Goal: Task Accomplishment & Management: Manage account settings

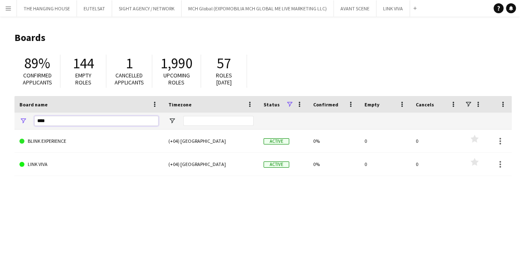
click at [74, 120] on input "****" at bounding box center [96, 121] width 124 height 10
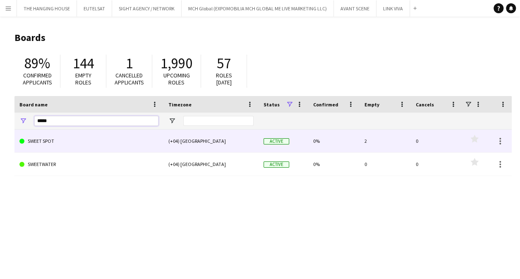
type input "*****"
click at [70, 139] on link "SWEET SPOT" at bounding box center [88, 141] width 139 height 23
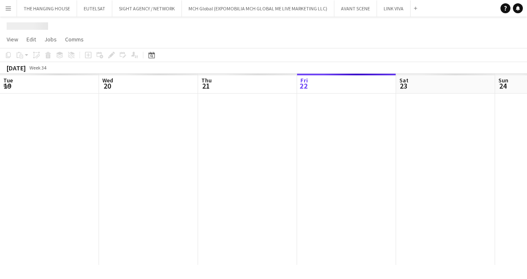
scroll to position [0, 198]
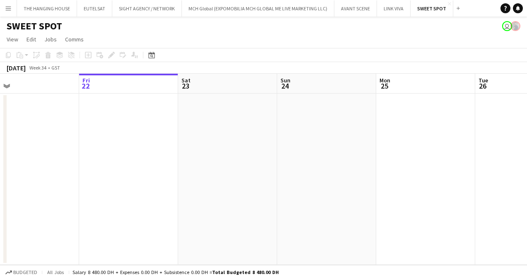
drag, startPoint x: 407, startPoint y: 123, endPoint x: 155, endPoint y: 163, distance: 255.3
click at [156, 163] on app-calendar-viewport "Tue 19 Wed 20 Thu 21 Fri 22 Sat 23 Sun 24 Mon 25 Tue 26 Wed 27 Thu 28 Fri 29" at bounding box center [263, 169] width 527 height 191
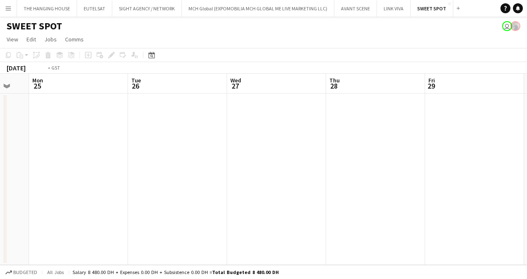
drag, startPoint x: 368, startPoint y: 138, endPoint x: 134, endPoint y: 159, distance: 235.7
click at [134, 159] on app-calendar-viewport "Thu 21 Fri 22 Sat 23 Sun 24 Mon 25 Tue 26 Wed 27 Thu 28 Fri 29 Sat 30 Sun 31" at bounding box center [263, 169] width 527 height 191
drag, startPoint x: 349, startPoint y: 118, endPoint x: 127, endPoint y: 166, distance: 227.7
click at [127, 166] on app-calendar-viewport "Sat 23 Sun 24 Mon 25 Tue 26 Wed 27 Thu 28 Fri 29 Sat 30 Sun 31 Mon 1 Tue 2" at bounding box center [263, 169] width 527 height 191
drag, startPoint x: 311, startPoint y: 163, endPoint x: 74, endPoint y: 174, distance: 237.9
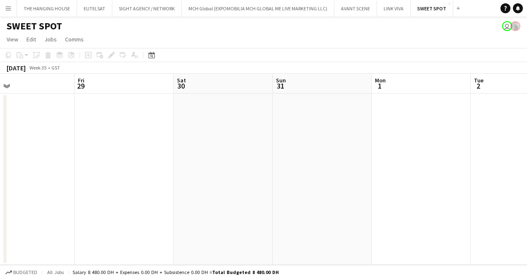
click at [74, 174] on app-calendar-viewport "Mon 25 Tue 26 Wed 27 Thu 28 Fri 29 Sat 30 Sun 31 Mon 1 Tue 2 Wed 3 Thu 4" at bounding box center [263, 169] width 527 height 191
drag, startPoint x: 330, startPoint y: 108, endPoint x: 107, endPoint y: 133, distance: 224.5
click at [107, 133] on app-calendar-viewport "Fri 29 Sat 30 Sun 31 Mon 1 Tue 2 Wed 3 Thu 4 Fri 5 Sat 6 Sun 7 Mon 8" at bounding box center [263, 169] width 527 height 191
drag, startPoint x: 363, startPoint y: 126, endPoint x: 100, endPoint y: 128, distance: 263.3
click at [100, 128] on app-calendar-viewport "Sun 31 Mon 1 Tue 2 Wed 3 Thu 4 Fri 5 Sat 6 Sun 7 Mon 8 Tue 9 Wed 10" at bounding box center [263, 169] width 527 height 191
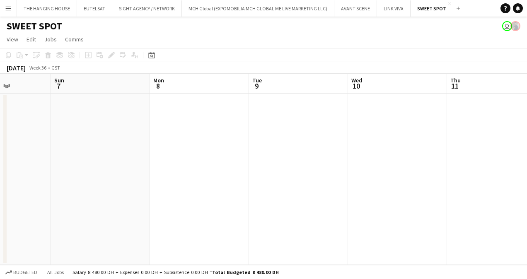
drag, startPoint x: 350, startPoint y: 125, endPoint x: 111, endPoint y: 144, distance: 239.2
click at [111, 144] on app-calendar-viewport "Thu 4 Fri 5 Sat 6 Sun 7 Mon 8 Tue 9 Wed 10 Thu 11 Fri 12 Sat 13 Sun 14" at bounding box center [263, 169] width 527 height 191
drag, startPoint x: 169, startPoint y: 132, endPoint x: 137, endPoint y: 140, distance: 32.6
click at [137, 140] on app-calendar-viewport "Thu 4 Fri 5 Sat 6 Sun 7 Mon 8 Tue 9 Wed 10 Thu 11 Fri 12 Sat 13 Sun 14" at bounding box center [263, 169] width 527 height 191
drag, startPoint x: 393, startPoint y: 139, endPoint x: 158, endPoint y: 142, distance: 234.7
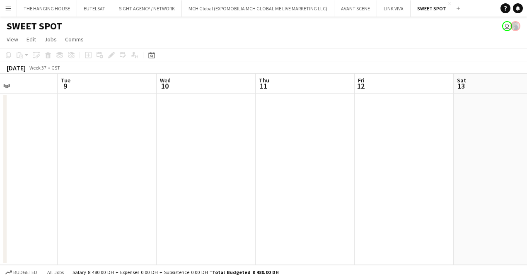
click at [158, 142] on app-calendar-viewport "Sat 6 Sun 7 Mon 8 Tue 9 Wed 10 Thu 11 Fri 12 Sat 13 Sun 14 Mon 15 Tue 16" at bounding box center [263, 169] width 527 height 191
drag, startPoint x: 349, startPoint y: 112, endPoint x: 248, endPoint y: 139, distance: 105.0
click at [111, 159] on app-calendar-viewport "Tue 9 Wed 10 Thu 11 Fri 12 Sat 13 Sun 14 Mon 15 Tue 16 Wed 17 Thu 18 Fri 19" at bounding box center [263, 169] width 527 height 191
drag, startPoint x: 427, startPoint y: 137, endPoint x: 360, endPoint y: 125, distance: 68.1
click at [151, 152] on app-calendar-viewport "Sat 13 Sun 14 Mon 15 Tue 16 Wed 17 Thu 18 Fri 19 Sat 20 Sun 21 Mon 22 Tue 23" at bounding box center [263, 169] width 527 height 191
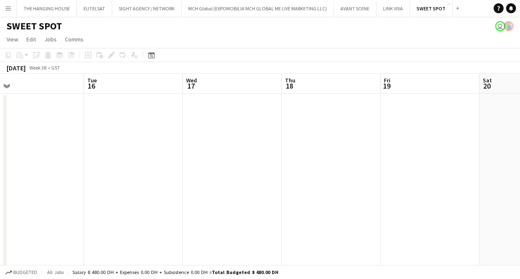
drag, startPoint x: 398, startPoint y: 120, endPoint x: 142, endPoint y: 127, distance: 256.8
click at [142, 127] on app-calendar-viewport "Sat 13 Sun 14 Mon 15 Tue 16 Wed 17 Thu 18 Fri 19 Sat 20 Sun 21 Mon 22 Tue 23 4/…" at bounding box center [260, 172] width 520 height 197
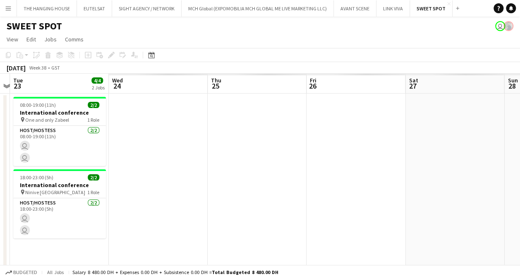
scroll to position [0, 210]
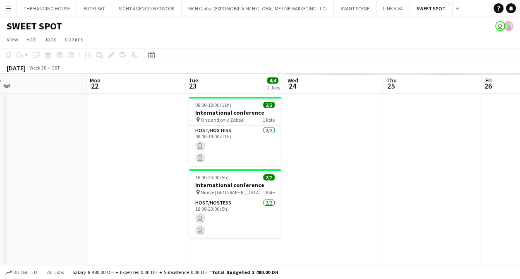
drag, startPoint x: 271, startPoint y: 118, endPoint x: 147, endPoint y: 132, distance: 125.4
click at [147, 132] on app-calendar-viewport "Fri 19 Sat 20 Sun 21 Mon 22 Tue 23 4/4 2 Jobs Wed 24 Thu 25 Fri 26 Sat 27 Sun 2…" at bounding box center [260, 172] width 520 height 197
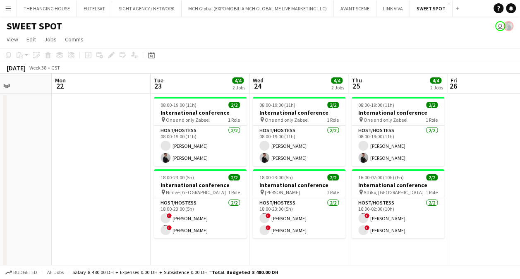
scroll to position [0, 275]
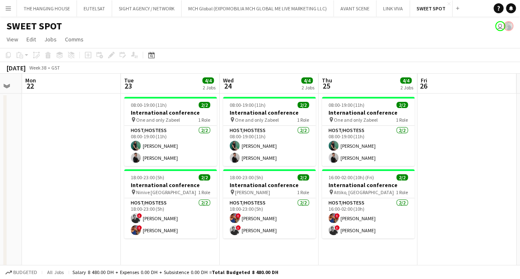
drag, startPoint x: 495, startPoint y: 130, endPoint x: 431, endPoint y: 131, distance: 64.6
click at [431, 131] on app-calendar-viewport "Fri 19 Sat 20 Sun 21 Mon 22 Tue 23 4/4 2 Jobs Wed 24 4/4 2 Jobs Thu 25 4/4 2 Jo…" at bounding box center [260, 172] width 520 height 197
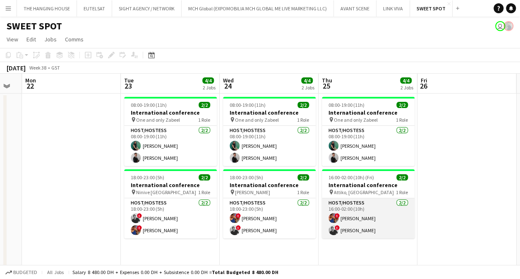
click at [354, 224] on app-card-role "Host/Hostess [DATE] 16:00-02:00 (10h) ! [PERSON_NAME] Sad ! [PERSON_NAME]" at bounding box center [368, 218] width 93 height 40
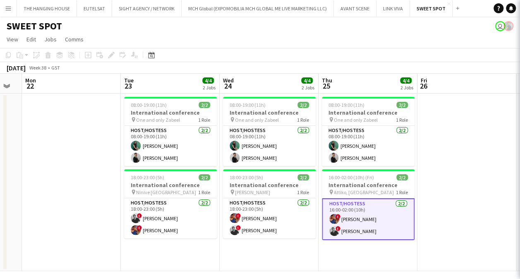
scroll to position [0, 273]
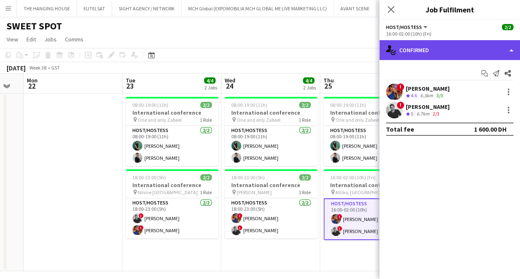
click at [452, 51] on div "single-neutral-actions-check-2 Confirmed" at bounding box center [450, 50] width 141 height 20
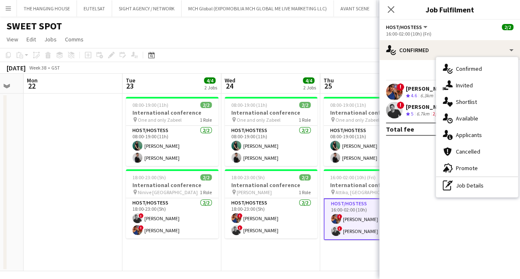
click at [460, 187] on div "pen-write Job Details" at bounding box center [477, 185] width 82 height 17
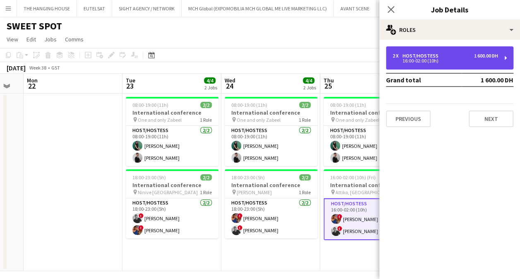
click at [450, 63] on div "2 x Host/Hostess 1 600.00 DH 16:00-02:00 (10h)" at bounding box center [450, 57] width 128 height 23
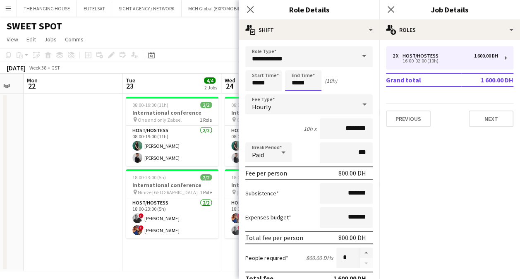
click at [303, 86] on input "*****" at bounding box center [303, 80] width 36 height 21
type input "*****"
click at [294, 69] on div at bounding box center [295, 66] width 17 height 8
click at [254, 81] on input "*****" at bounding box center [263, 80] width 36 height 21
click at [256, 66] on div at bounding box center [255, 66] width 17 height 8
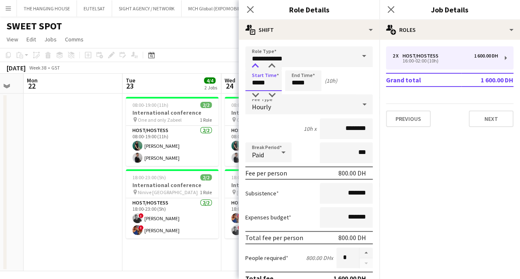
type input "*****"
click at [256, 66] on div at bounding box center [255, 66] width 17 height 8
click at [207, 269] on app-date-cell "08:00-19:00 (11h) 2/2 International conference pin One and only Zabeel 1 Role H…" at bounding box center [172, 183] width 99 height 178
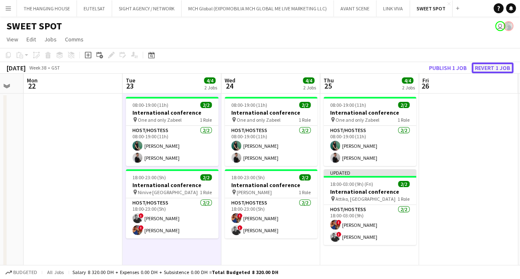
click at [497, 63] on button "Revert 1 job" at bounding box center [493, 68] width 42 height 11
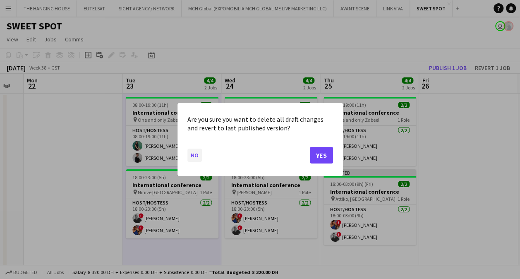
click at [198, 154] on button "No" at bounding box center [195, 155] width 14 height 13
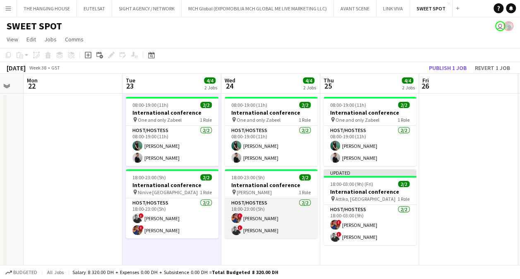
click at [253, 209] on app-card-role "Host/Hostess [DATE] 18:00-23:00 (5h) ! [PERSON_NAME] Sad ! [PERSON_NAME]" at bounding box center [271, 218] width 93 height 40
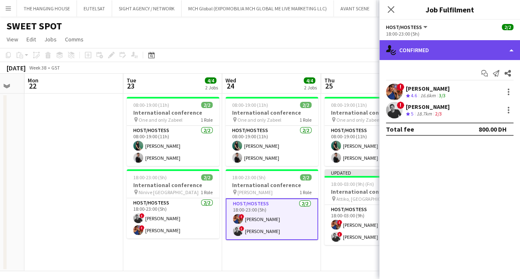
click at [440, 58] on div "single-neutral-actions-check-2 Confirmed" at bounding box center [450, 50] width 141 height 20
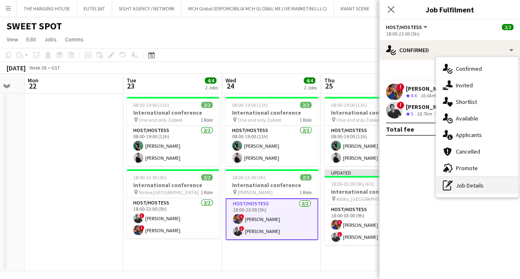
click at [473, 189] on div "pen-write Job Details" at bounding box center [477, 185] width 82 height 17
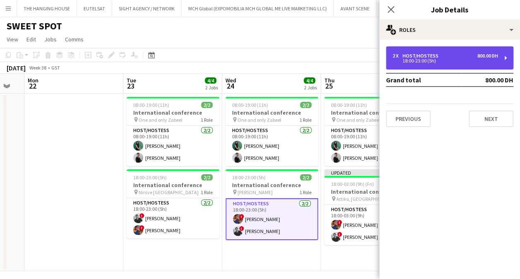
click at [421, 64] on div "2 x Host/Hostess 800.00 DH 18:00-23:00 (5h)" at bounding box center [450, 57] width 128 height 23
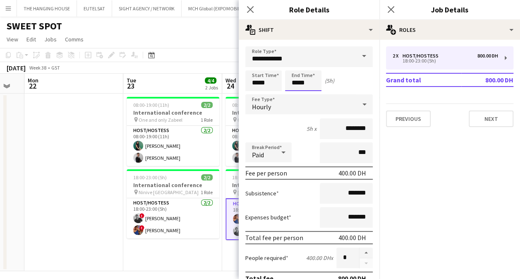
click at [305, 85] on input "*****" at bounding box center [303, 80] width 36 height 21
type input "*****"
click at [296, 96] on div at bounding box center [295, 95] width 17 height 8
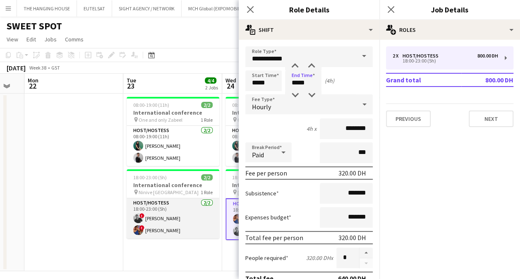
click at [193, 223] on app-card-role "Host/Hostess [DATE] 18:00-23:00 (5h) ! [PERSON_NAME] ! [PERSON_NAME]" at bounding box center [173, 218] width 93 height 40
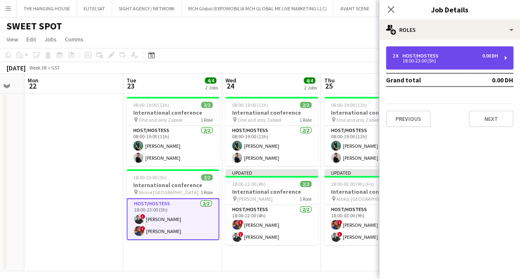
click at [436, 60] on div "18:00-23:00 (5h)" at bounding box center [446, 61] width 106 height 4
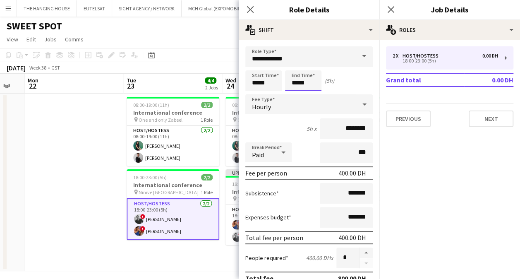
click at [301, 81] on input "*****" at bounding box center [303, 80] width 36 height 21
type input "*****"
click at [296, 95] on div at bounding box center [295, 95] width 17 height 8
click at [114, 185] on app-date-cell at bounding box center [73, 183] width 99 height 178
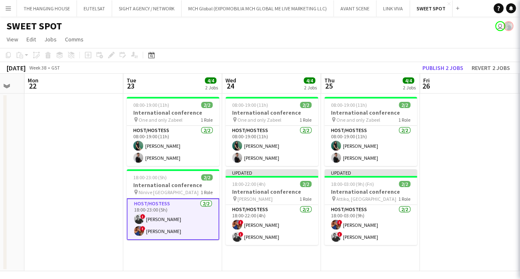
scroll to position [0, 272]
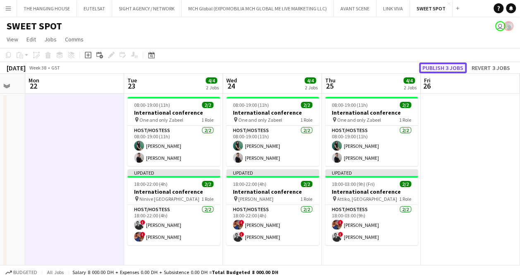
click at [448, 65] on button "Publish 3 jobs" at bounding box center [443, 68] width 48 height 11
